Goal: Task Accomplishment & Management: Use online tool/utility

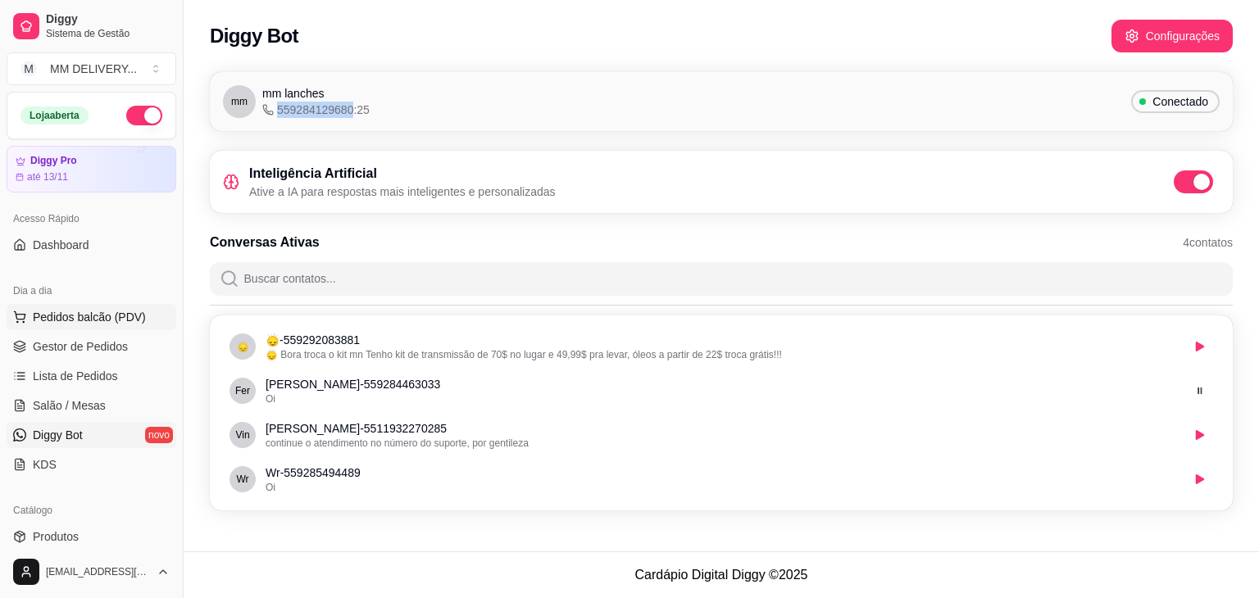
click at [108, 328] on button "Pedidos balcão (PDV)" at bounding box center [92, 317] width 170 height 26
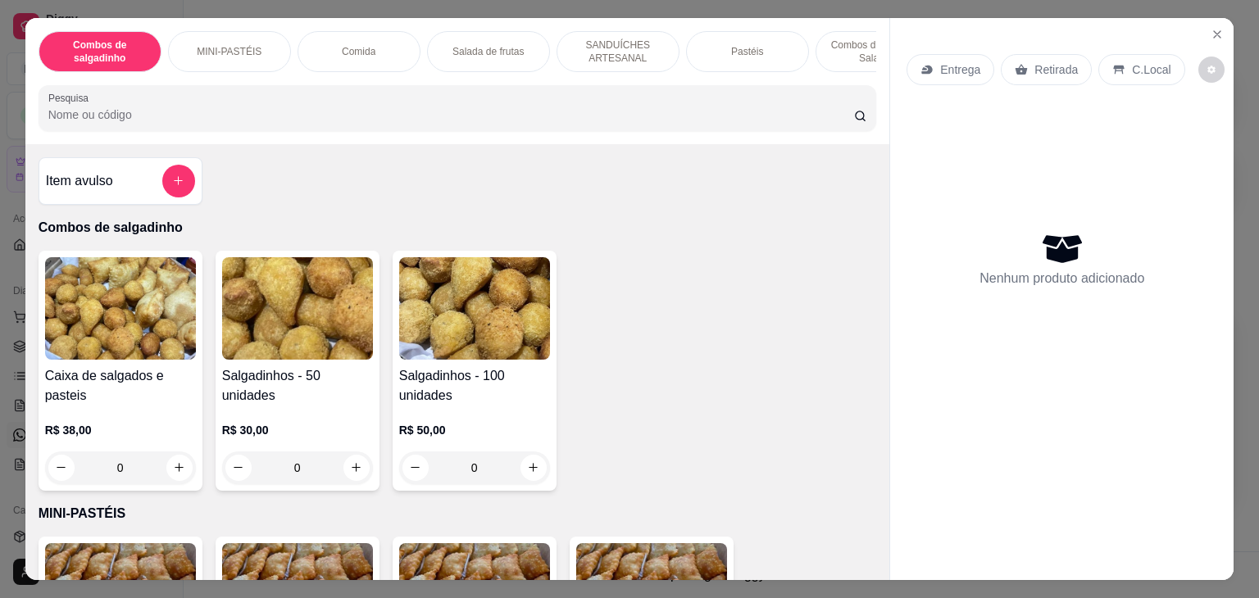
click at [538, 470] on button "increase-product-quantity" at bounding box center [533, 468] width 26 height 26
type input "1"
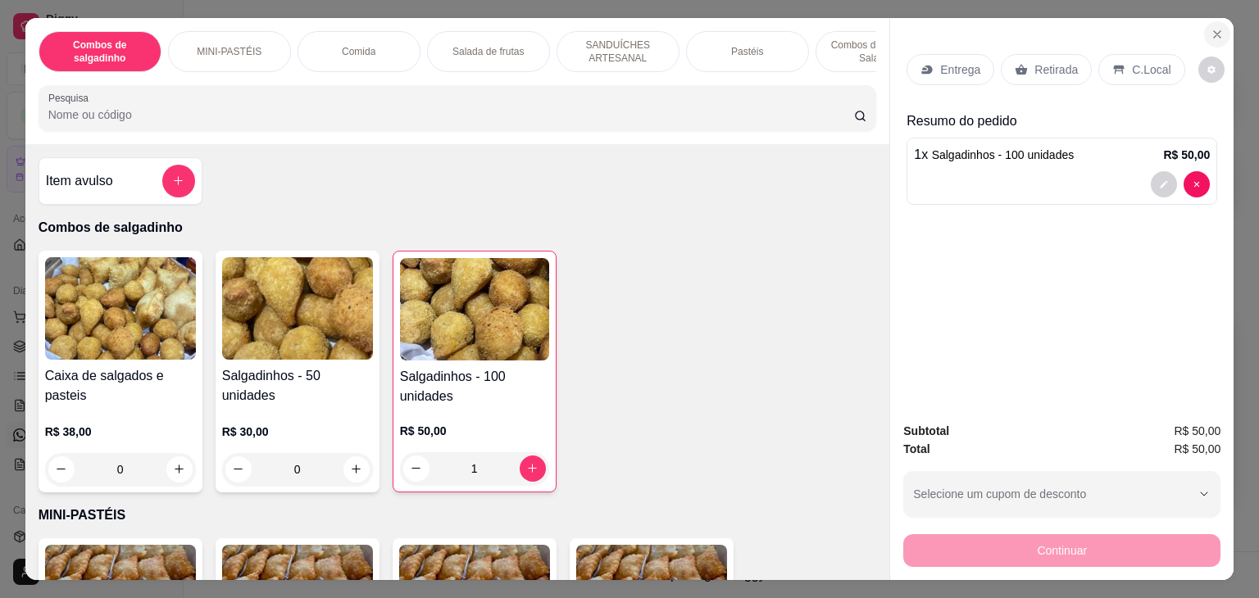
click at [1211, 28] on icon "Close" at bounding box center [1217, 34] width 13 height 13
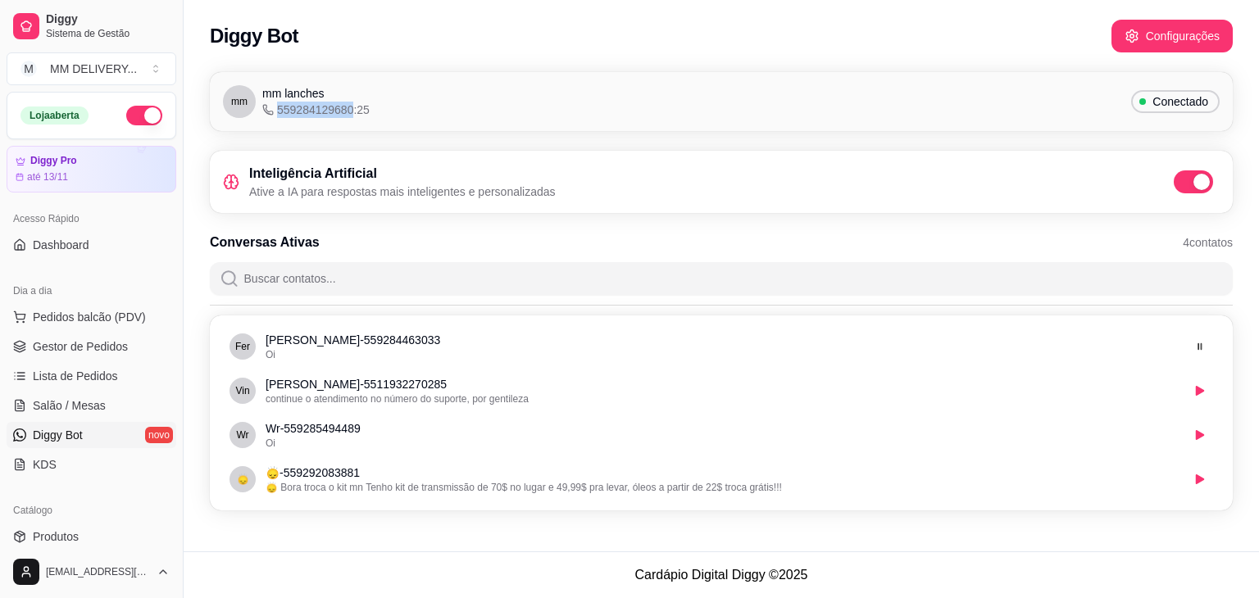
scroll to position [580, 0]
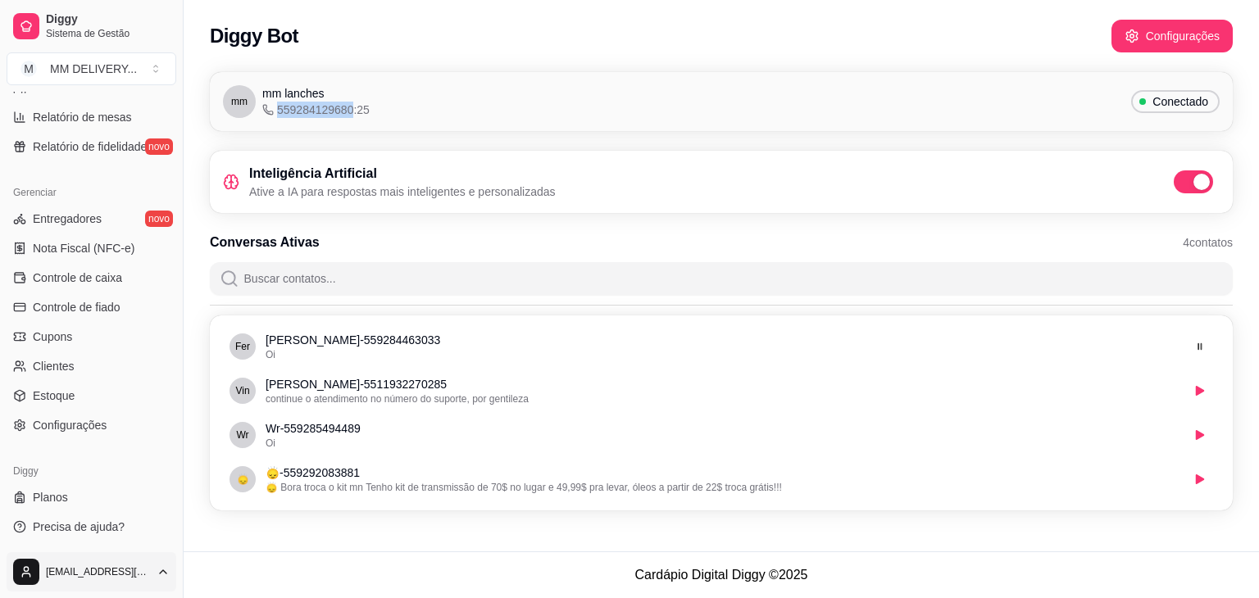
click at [75, 561] on html "Diggy Sistema de Gestão M MM DELIVERY ... Loja aberta Diggy Pro até 13/11 Acess…" at bounding box center [629, 299] width 1259 height 598
click at [93, 533] on div "Sair" at bounding box center [91, 532] width 175 height 26
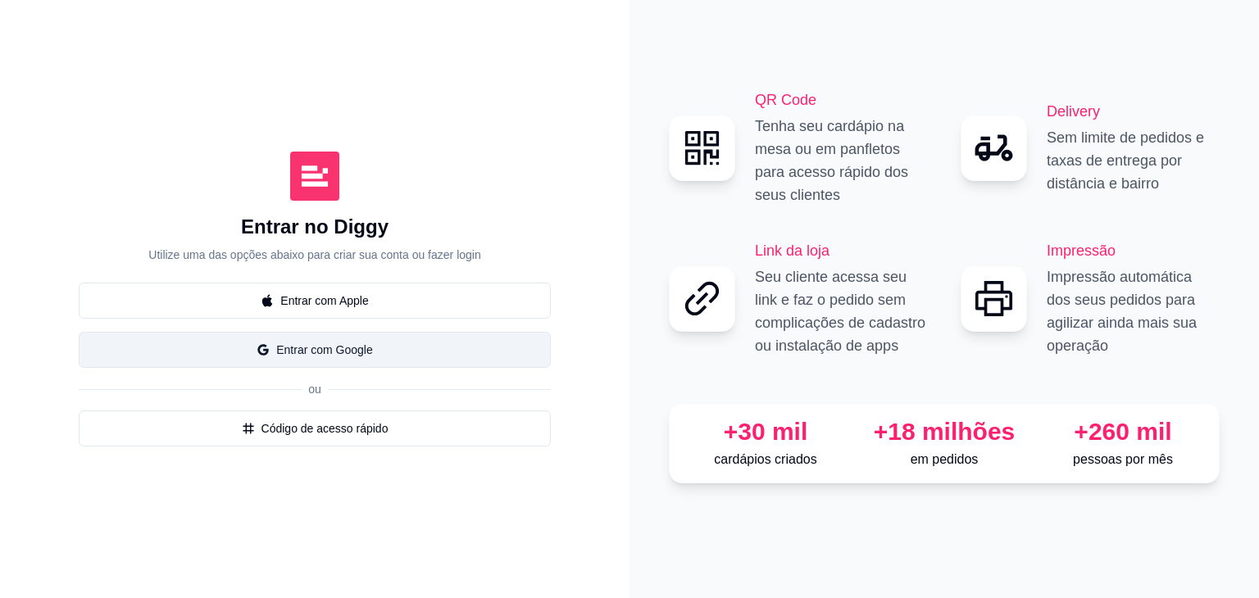
click at [366, 348] on button "Entrar com Google" at bounding box center [315, 350] width 472 height 36
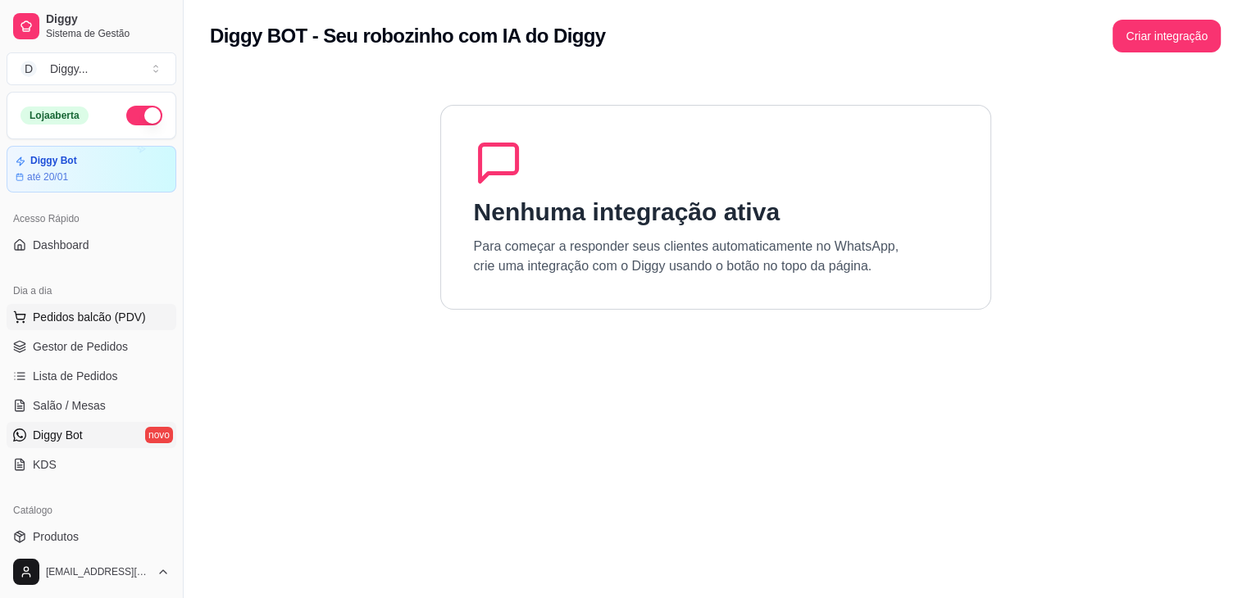
click at [75, 315] on span "Pedidos balcão (PDV)" at bounding box center [89, 317] width 113 height 16
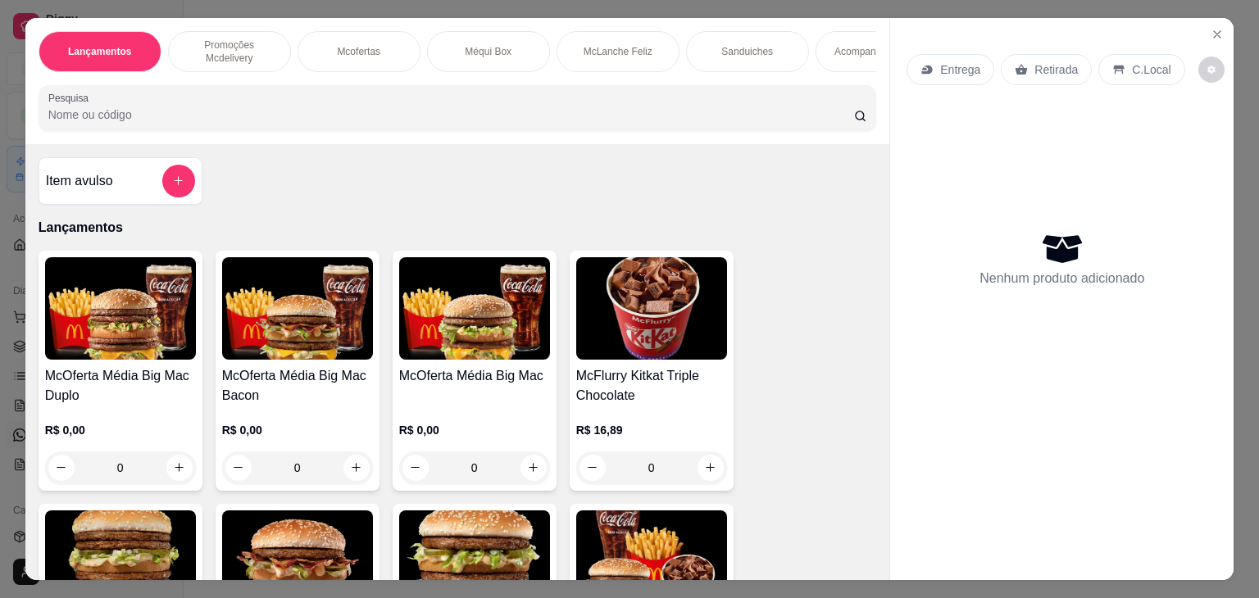
click at [711, 466] on div "0" at bounding box center [651, 468] width 151 height 33
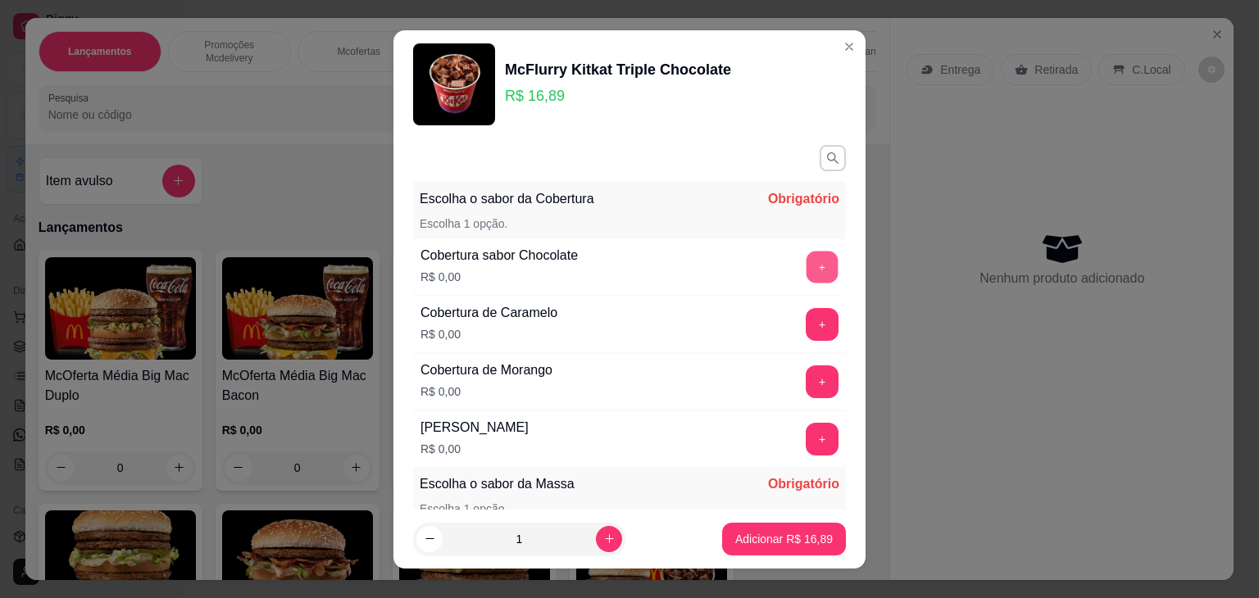
click at [806, 265] on button "+" at bounding box center [822, 267] width 32 height 32
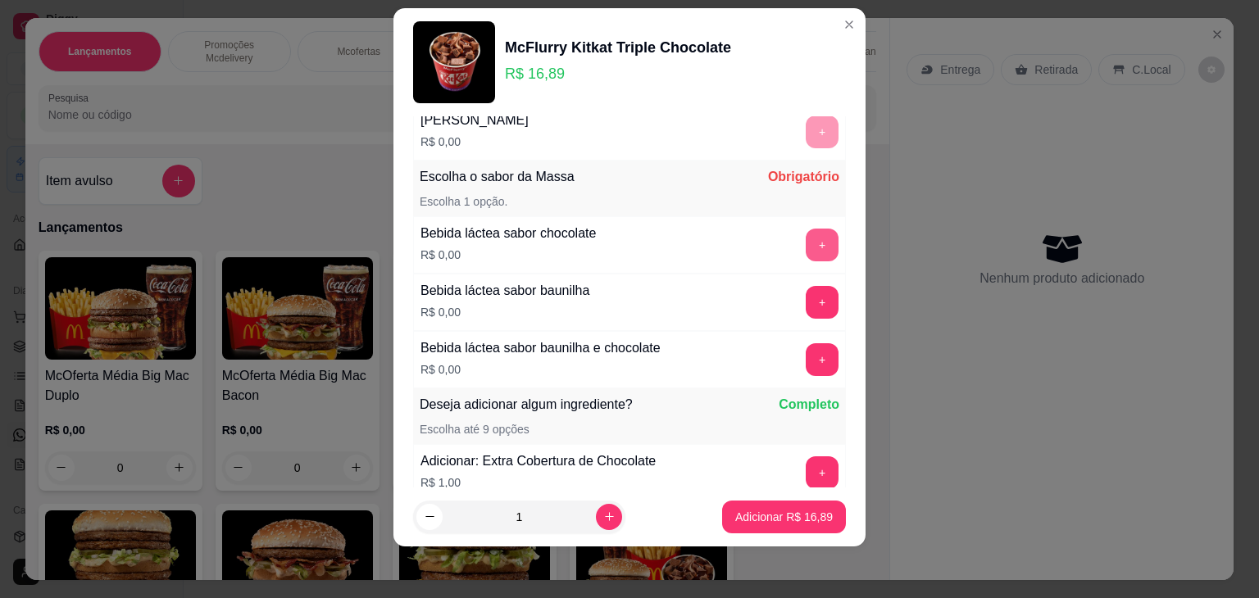
scroll to position [328, 0]
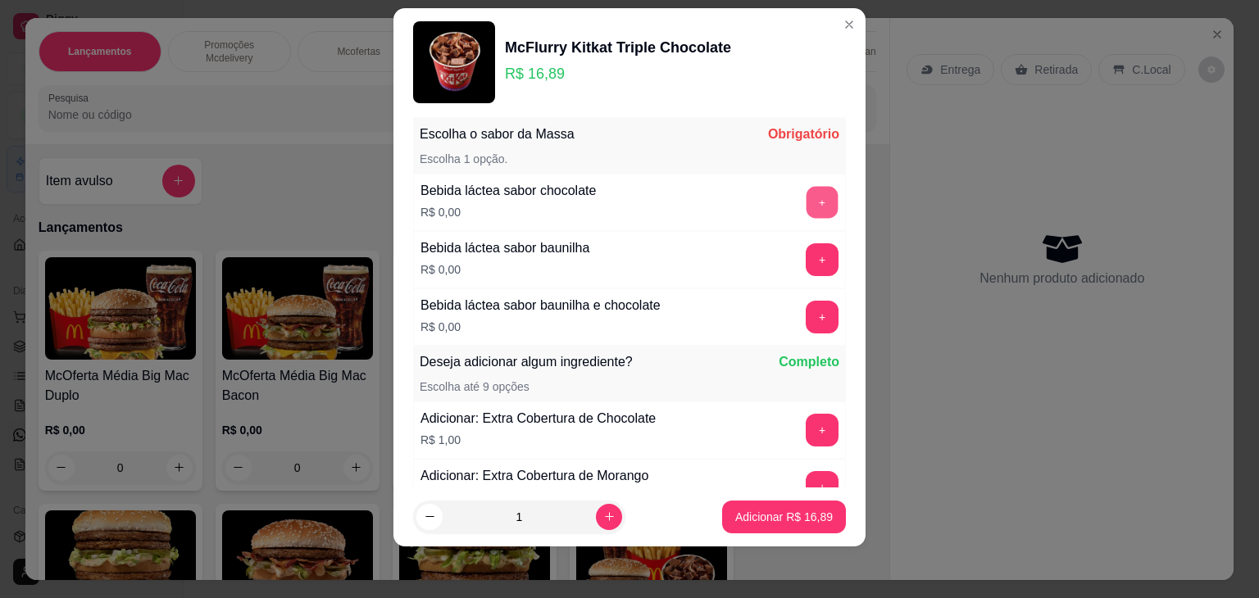
click at [806, 199] on button "+" at bounding box center [822, 202] width 32 height 32
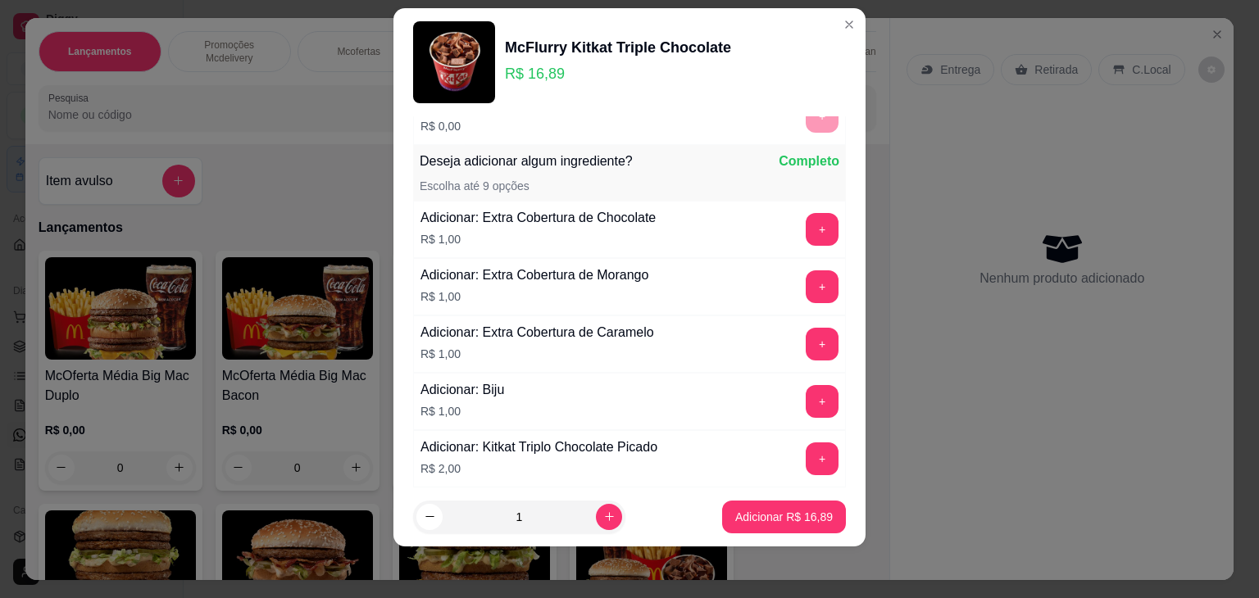
scroll to position [554, 0]
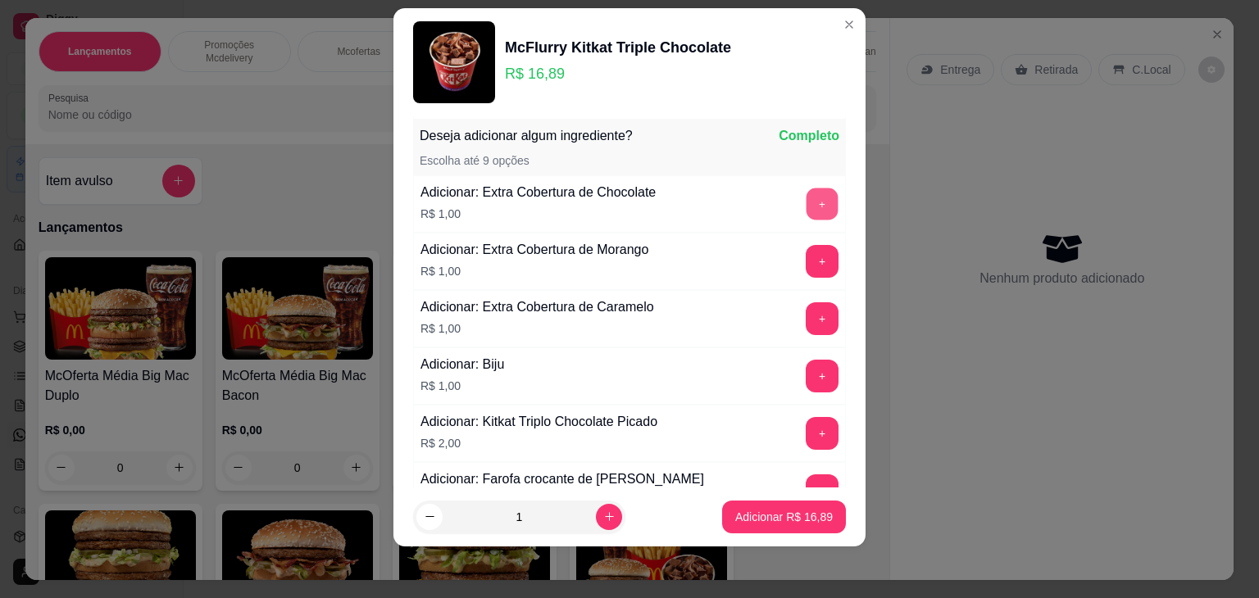
click at [806, 198] on button "+" at bounding box center [822, 204] width 32 height 32
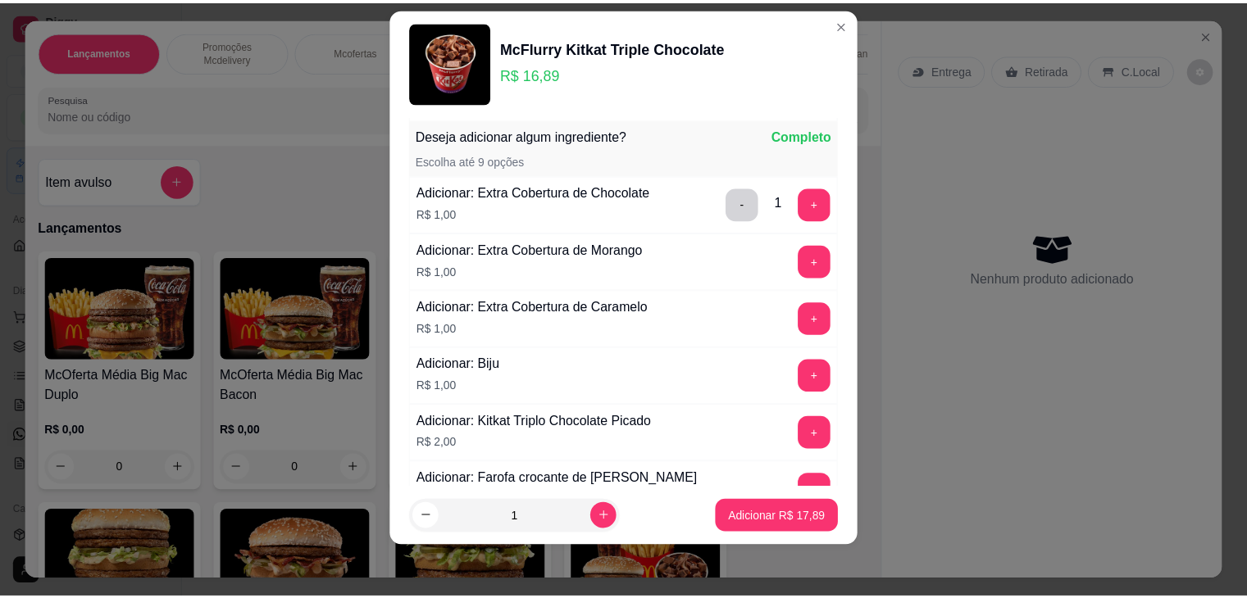
scroll to position [971, 0]
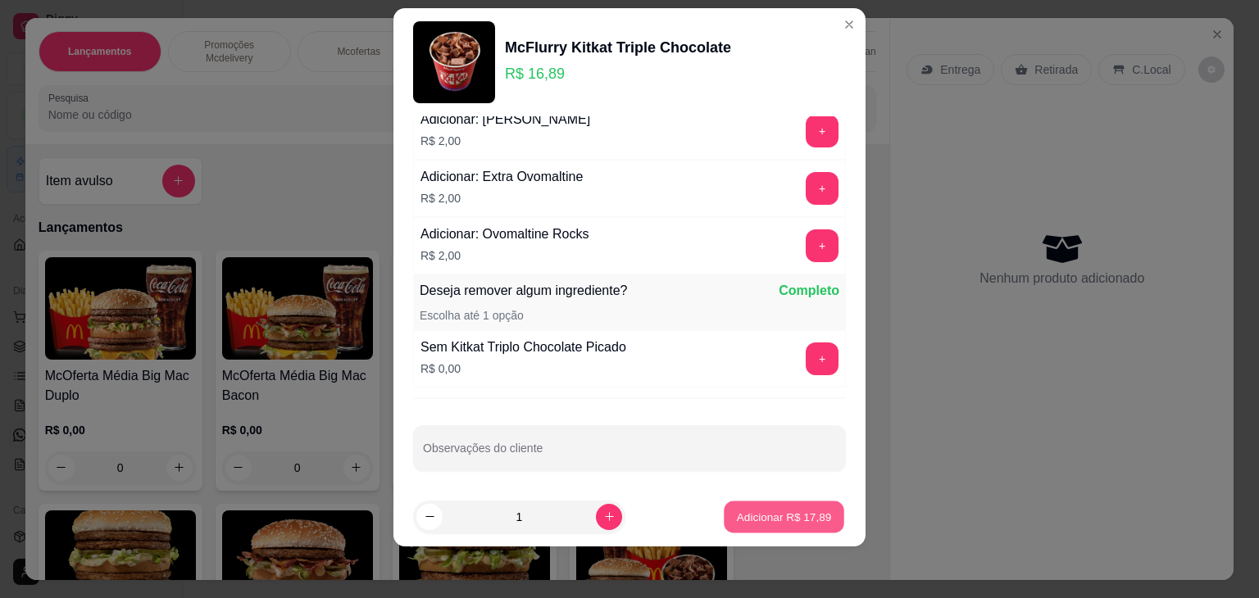
click at [772, 525] on button "Adicionar R$ 17,89" at bounding box center [784, 517] width 120 height 32
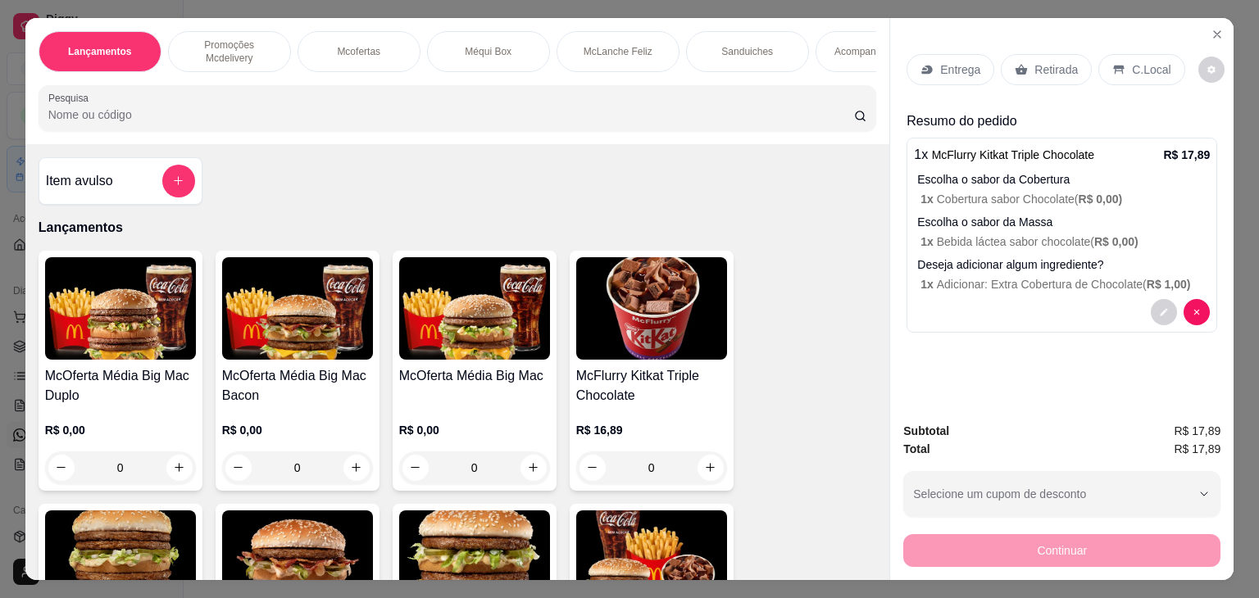
click at [1098, 57] on div "C.Local" at bounding box center [1141, 69] width 86 height 31
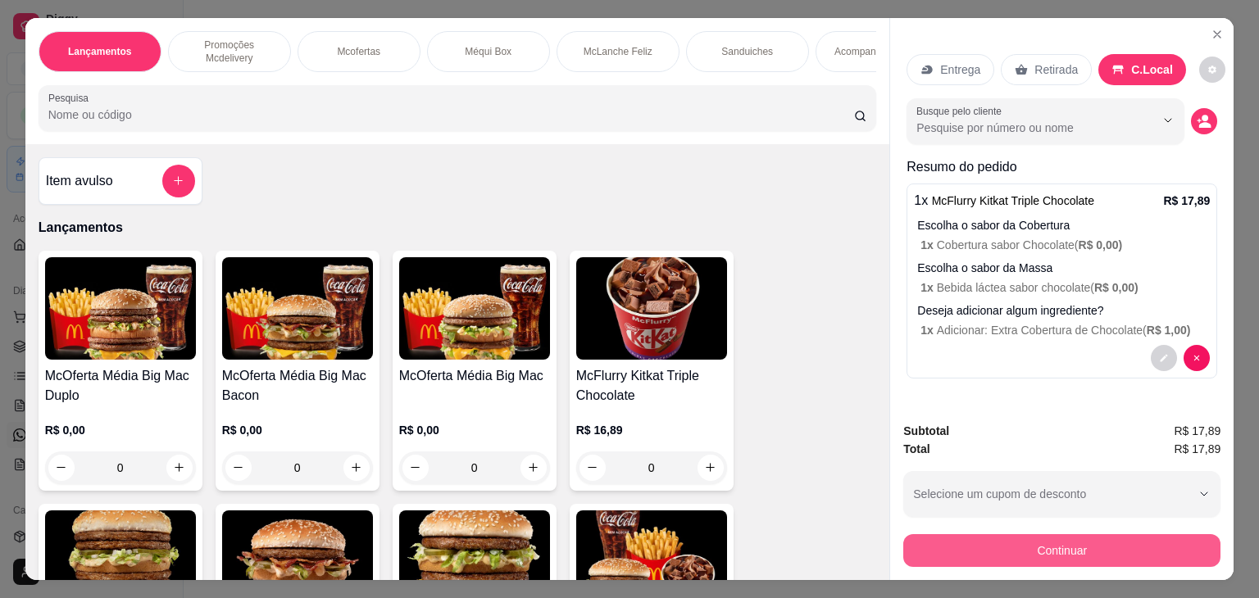
click at [1064, 541] on button "Continuar" at bounding box center [1061, 550] width 317 height 33
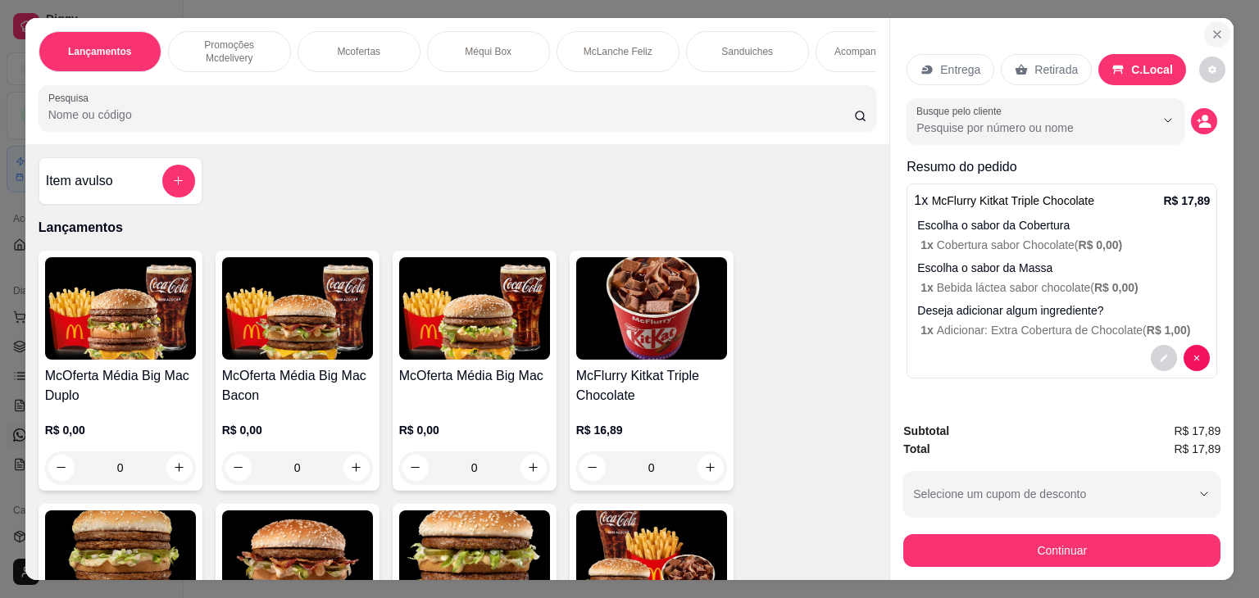
click at [1214, 28] on icon "Close" at bounding box center [1217, 34] width 13 height 13
